Goal: Find specific page/section: Find specific page/section

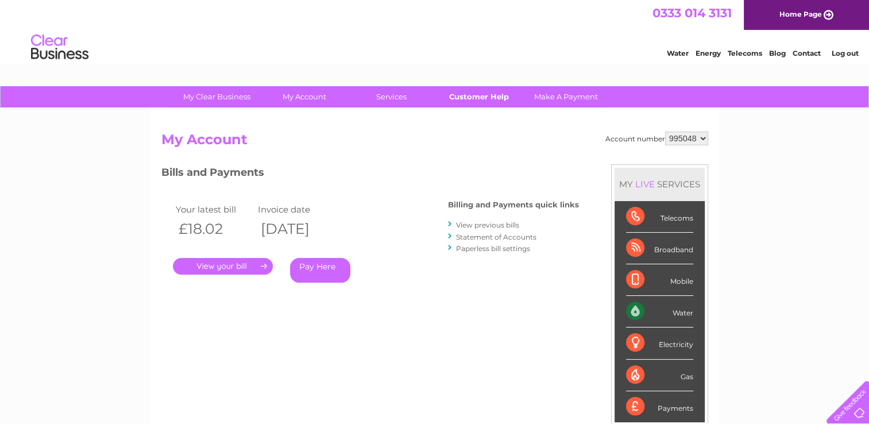
click at [469, 101] on link "Customer Help" at bounding box center [478, 96] width 95 height 21
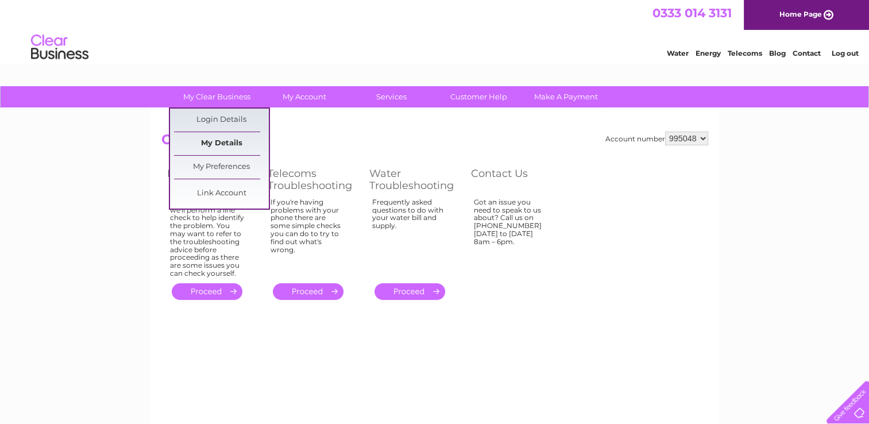
click at [217, 139] on link "My Details" at bounding box center [221, 143] width 95 height 23
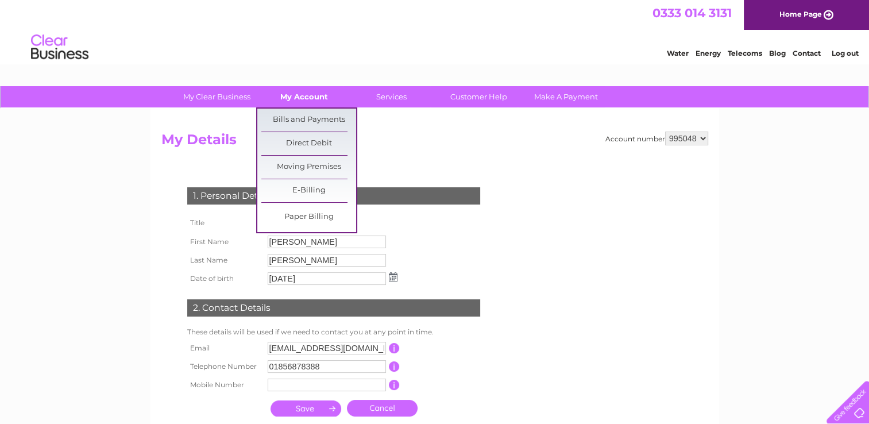
click at [304, 98] on link "My Account" at bounding box center [304, 96] width 95 height 21
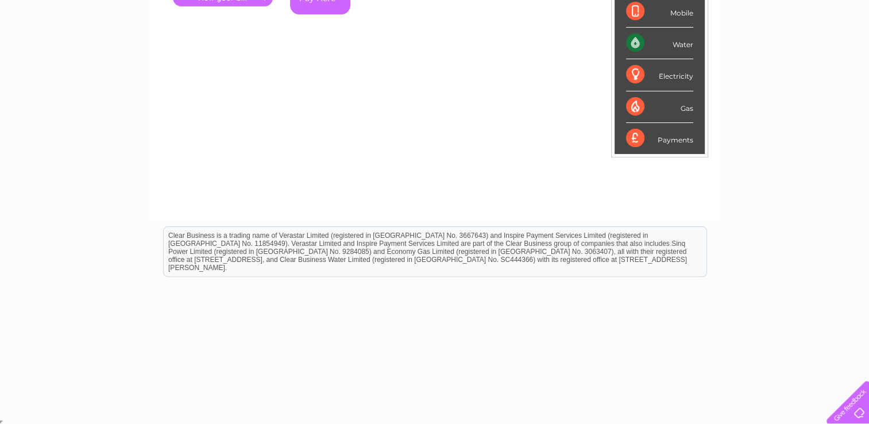
scroll to position [38, 0]
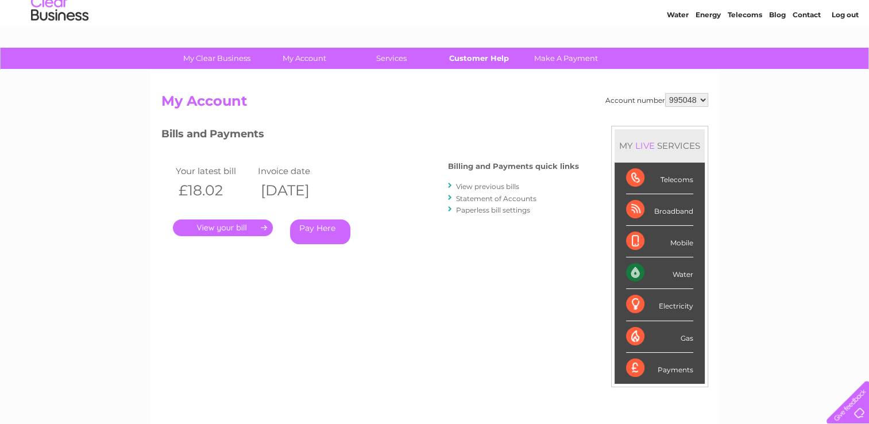
click at [488, 59] on link "Customer Help" at bounding box center [478, 58] width 95 height 21
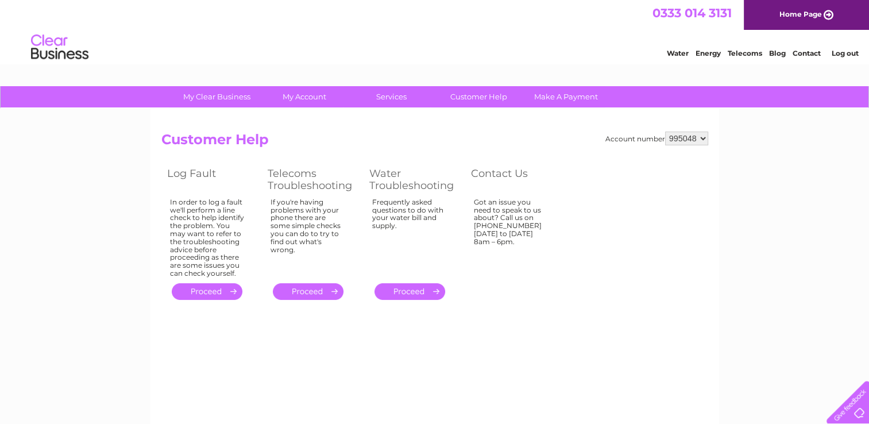
click at [216, 289] on link "." at bounding box center [207, 291] width 71 height 17
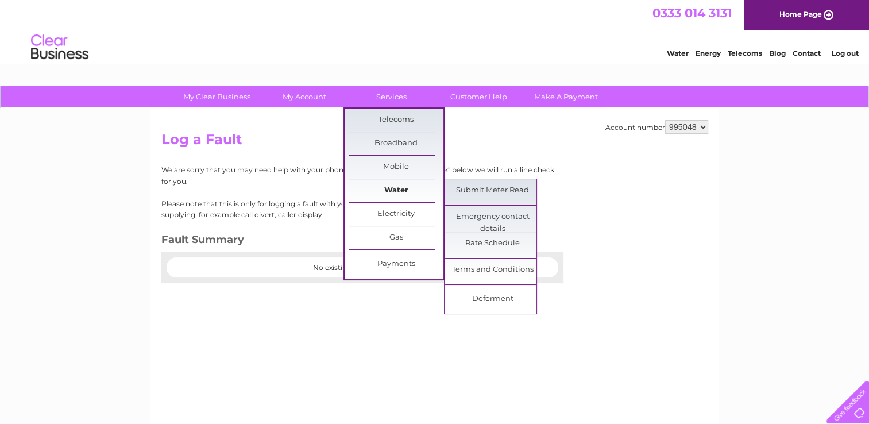
click at [399, 186] on link "Water" at bounding box center [396, 190] width 95 height 23
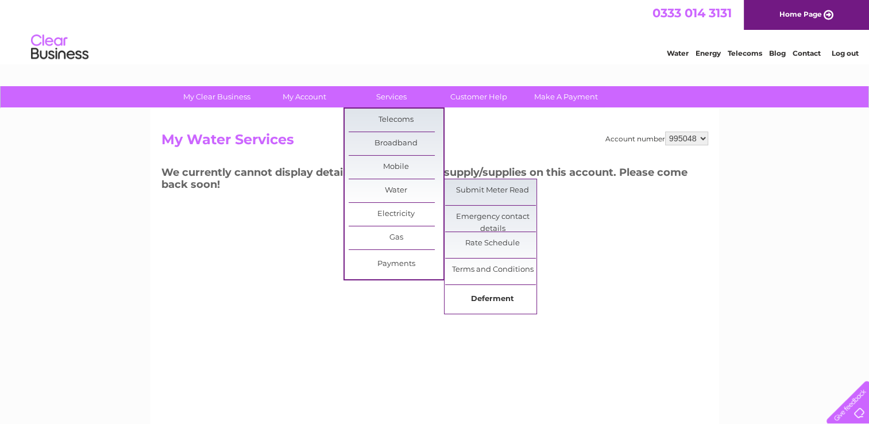
click at [497, 295] on link "Deferment" at bounding box center [492, 299] width 95 height 23
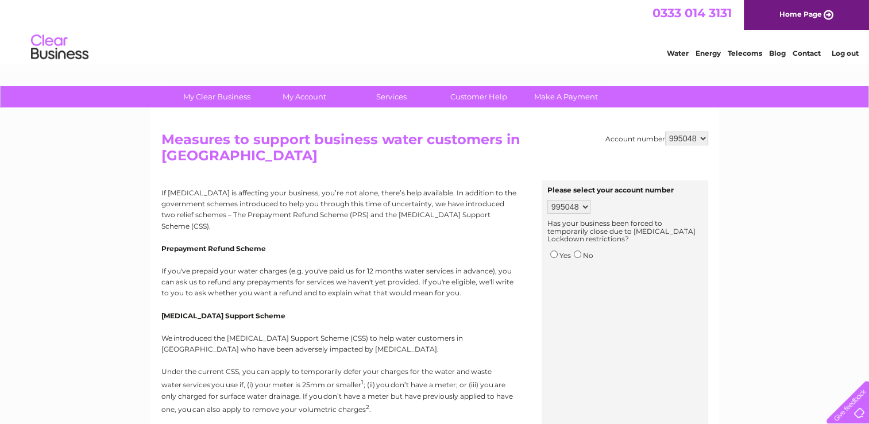
click at [675, 55] on link "Water" at bounding box center [678, 53] width 22 height 9
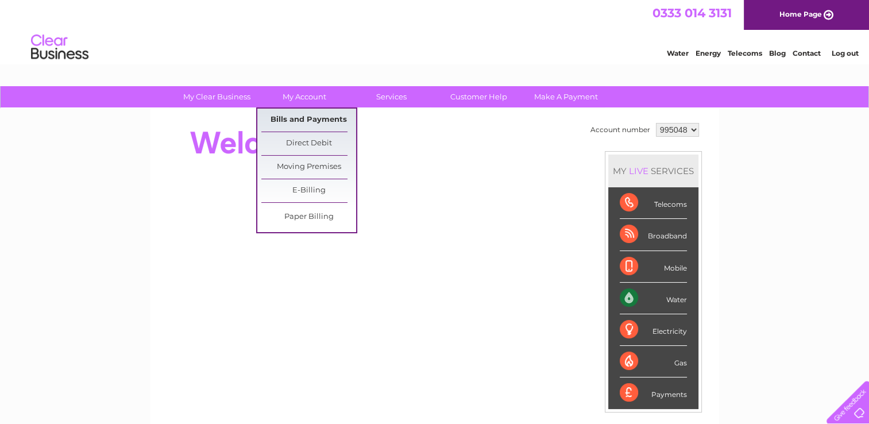
click at [308, 116] on link "Bills and Payments" at bounding box center [308, 120] width 95 height 23
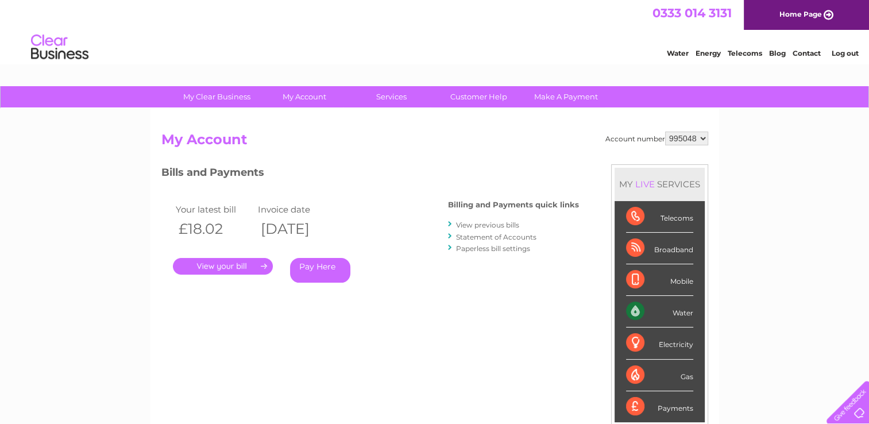
click at [477, 224] on link "View previous bills" at bounding box center [487, 225] width 63 height 9
